Goal: Information Seeking & Learning: Learn about a topic

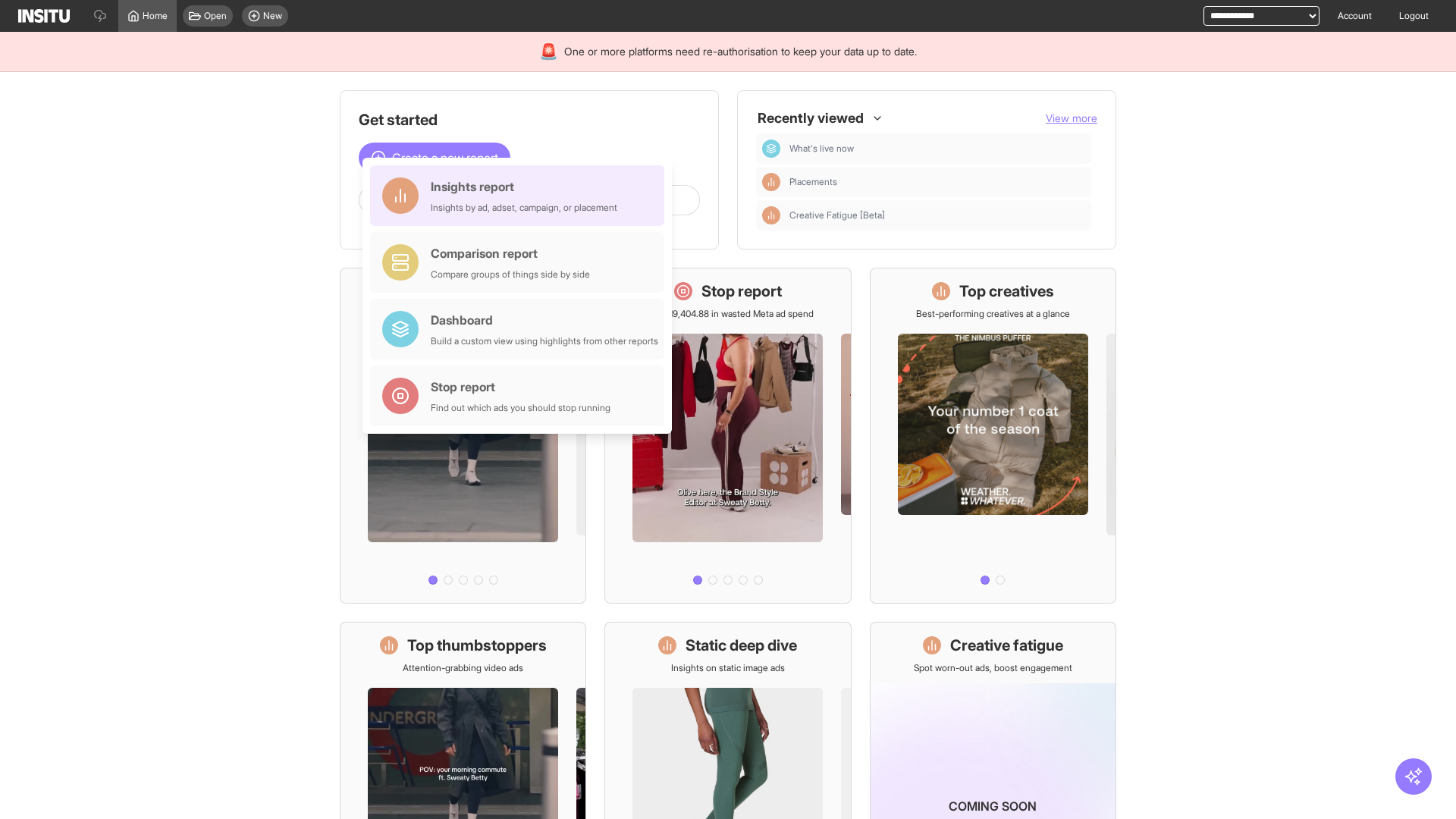
click at [521, 196] on div "Insights report Insights by ad, adset, campaign, or placement" at bounding box center [524, 196] width 186 height 37
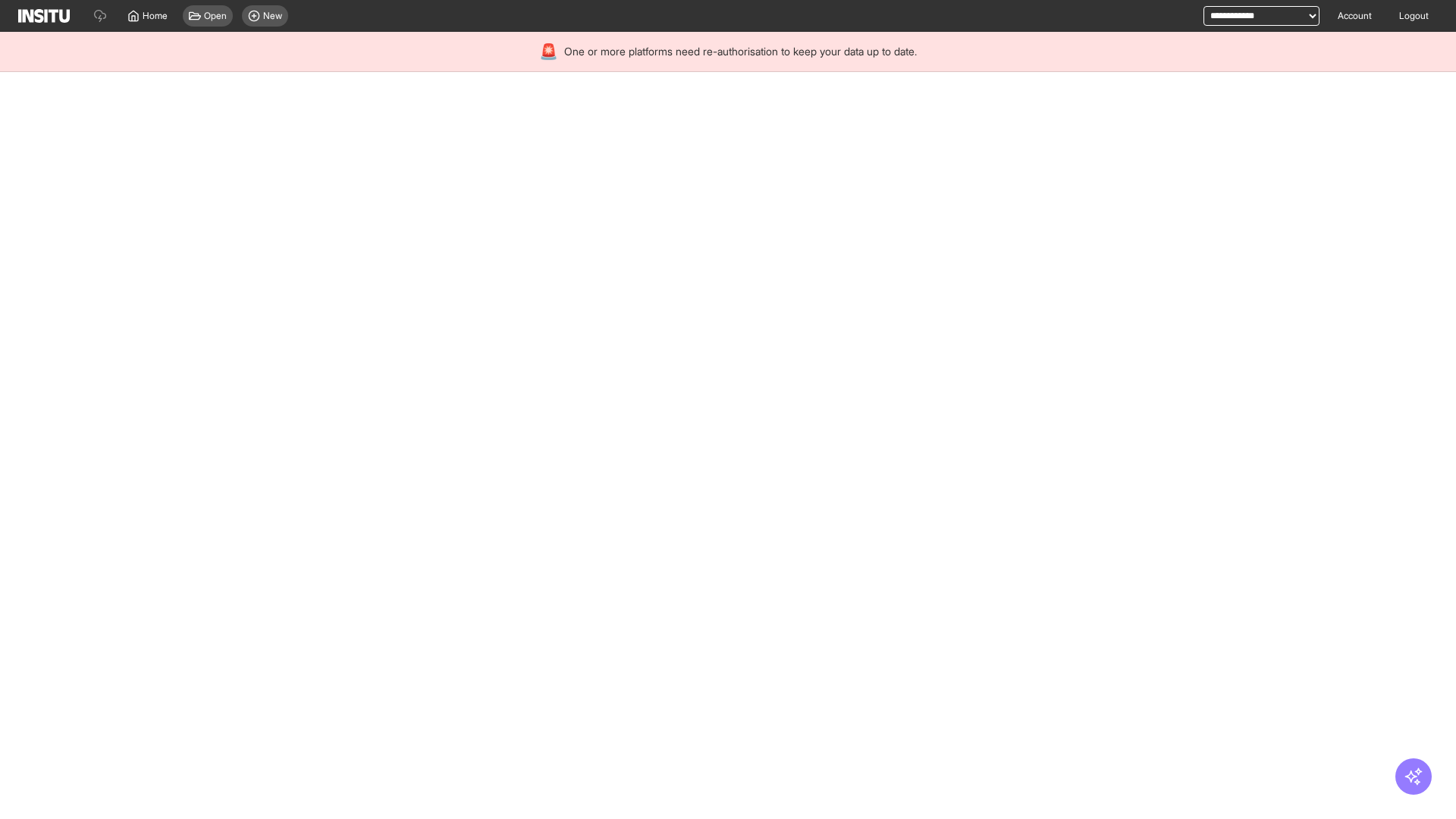
select select "**"
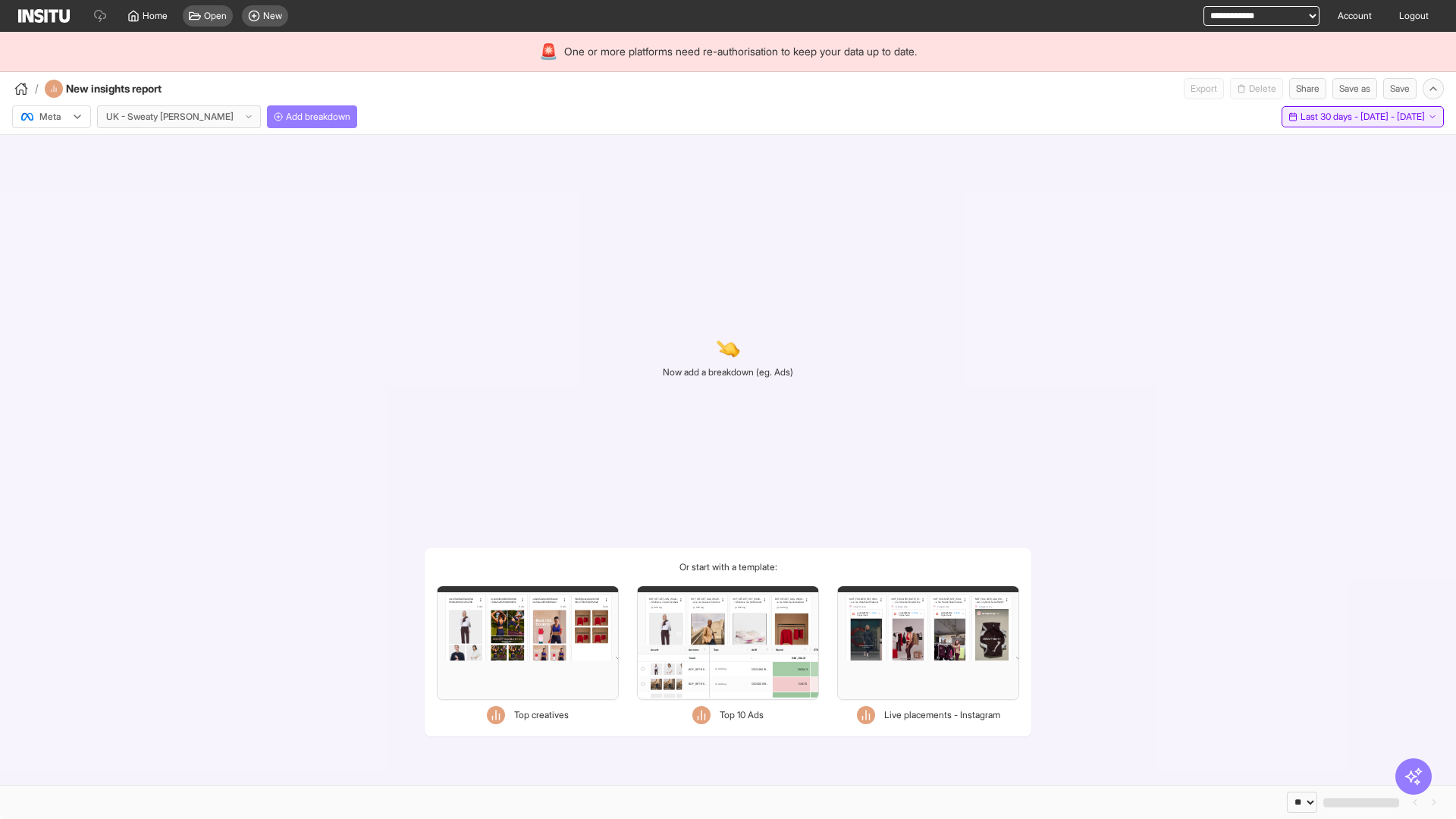
click at [1327, 116] on span "Last 30 days - [DATE] - [DATE]" at bounding box center [1362, 116] width 124 height 12
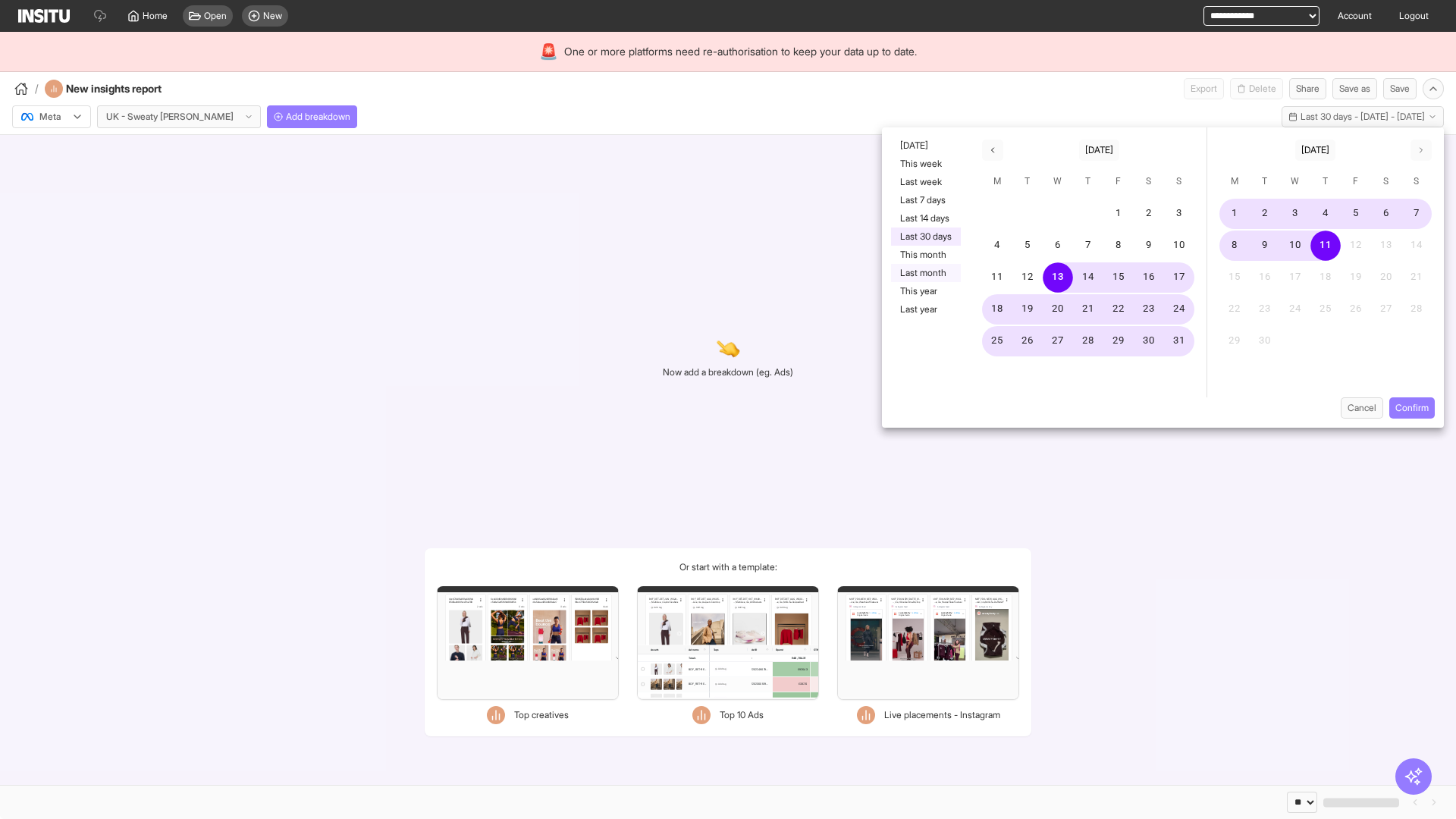
click at [924, 273] on button "Last month" at bounding box center [926, 273] width 70 height 18
